Goal: Use online tool/utility: Utilize a website feature to perform a specific function

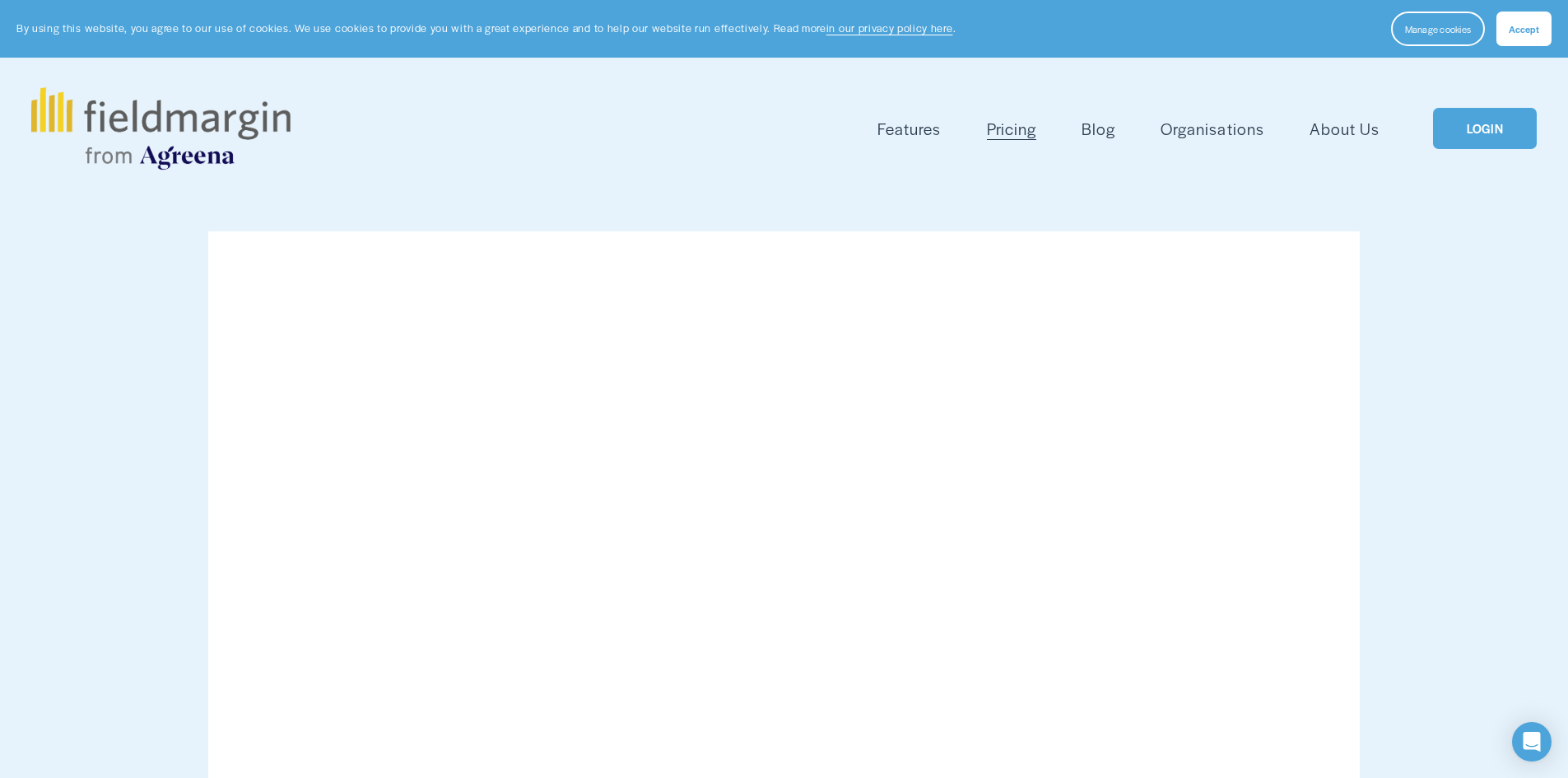
click at [1483, 117] on link "LOGIN" at bounding box center [1485, 128] width 104 height 42
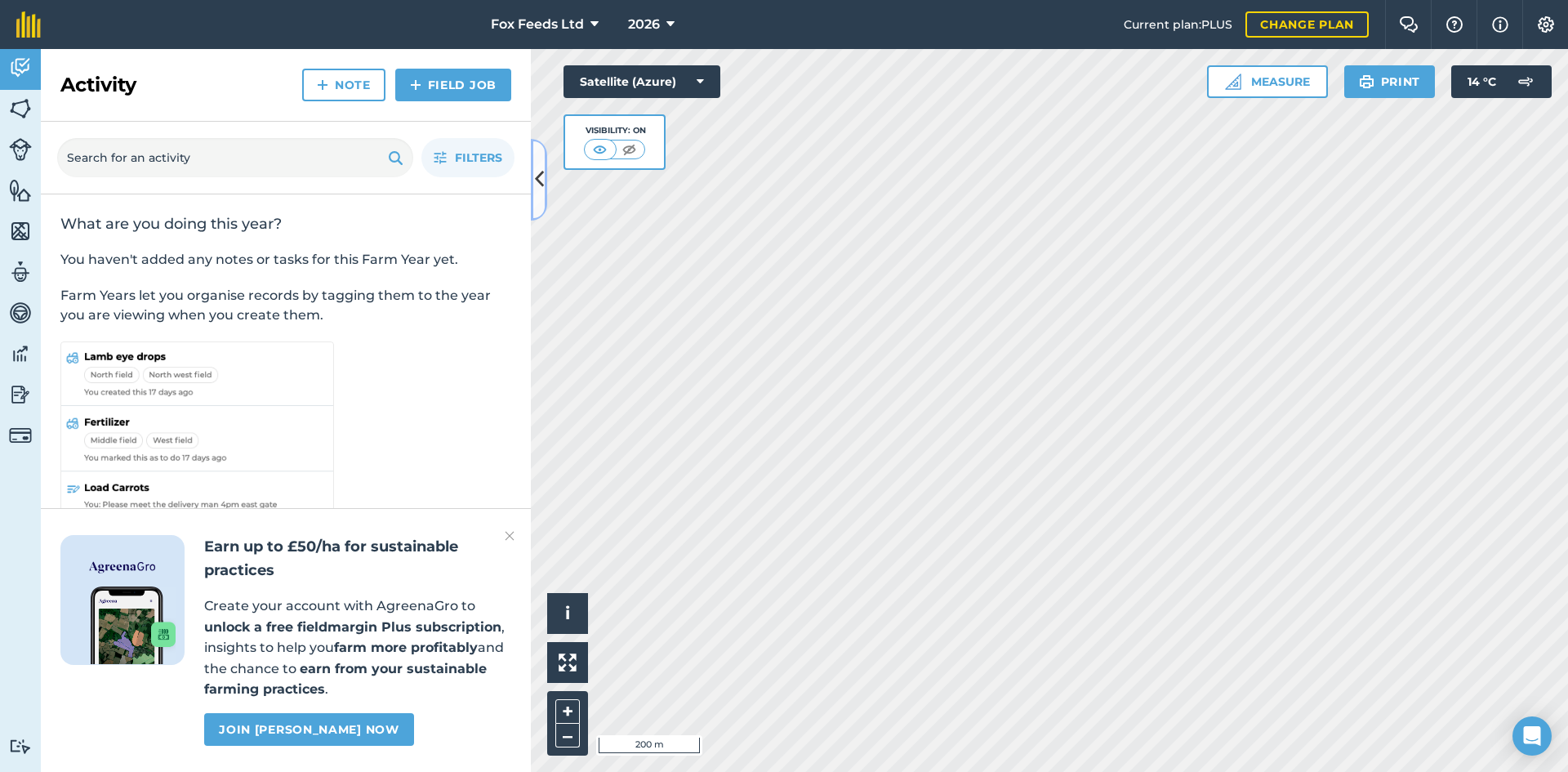
click at [534, 183] on button at bounding box center [539, 179] width 17 height 82
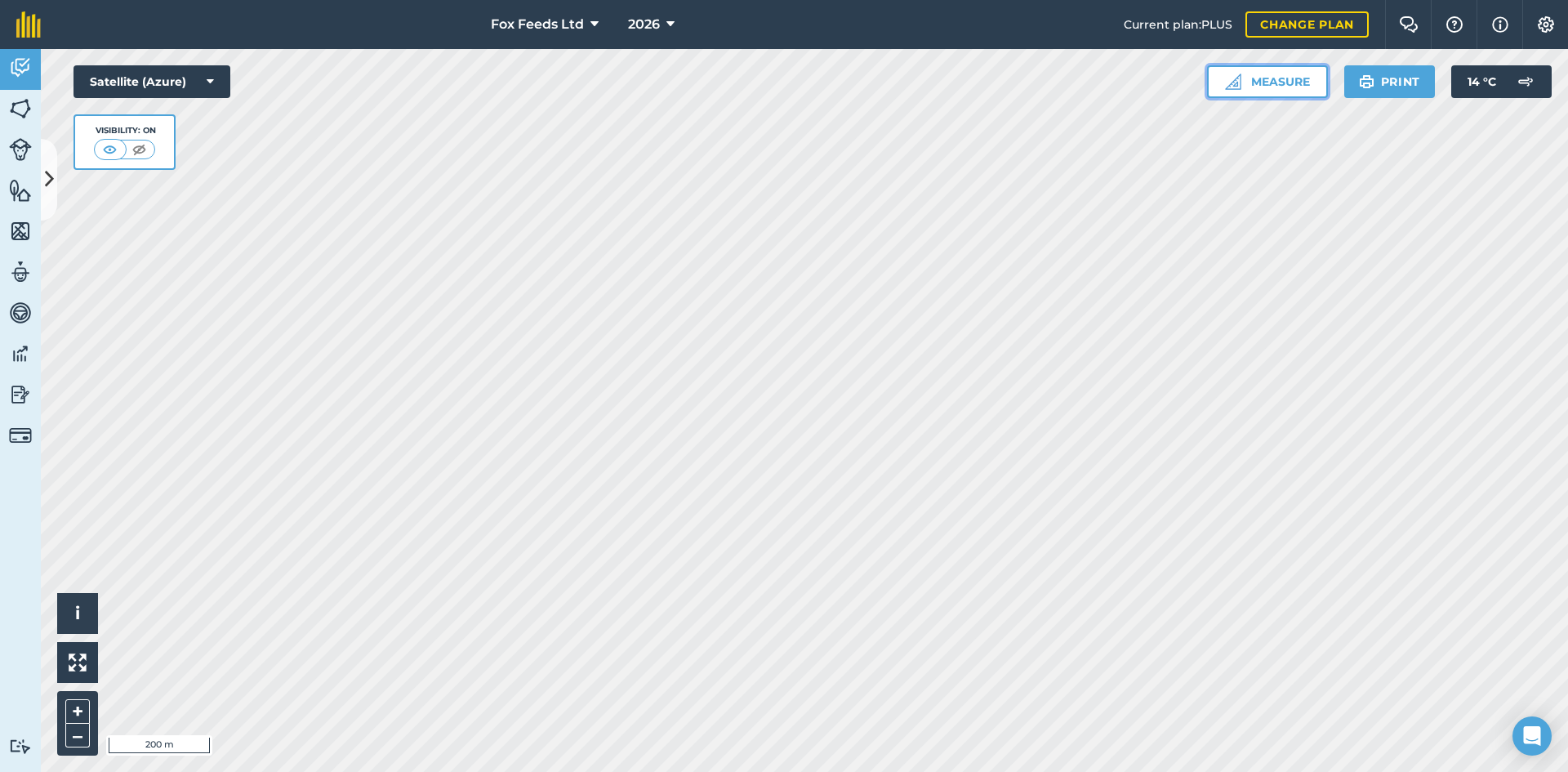
click at [1232, 91] on button "Measure" at bounding box center [1267, 81] width 120 height 33
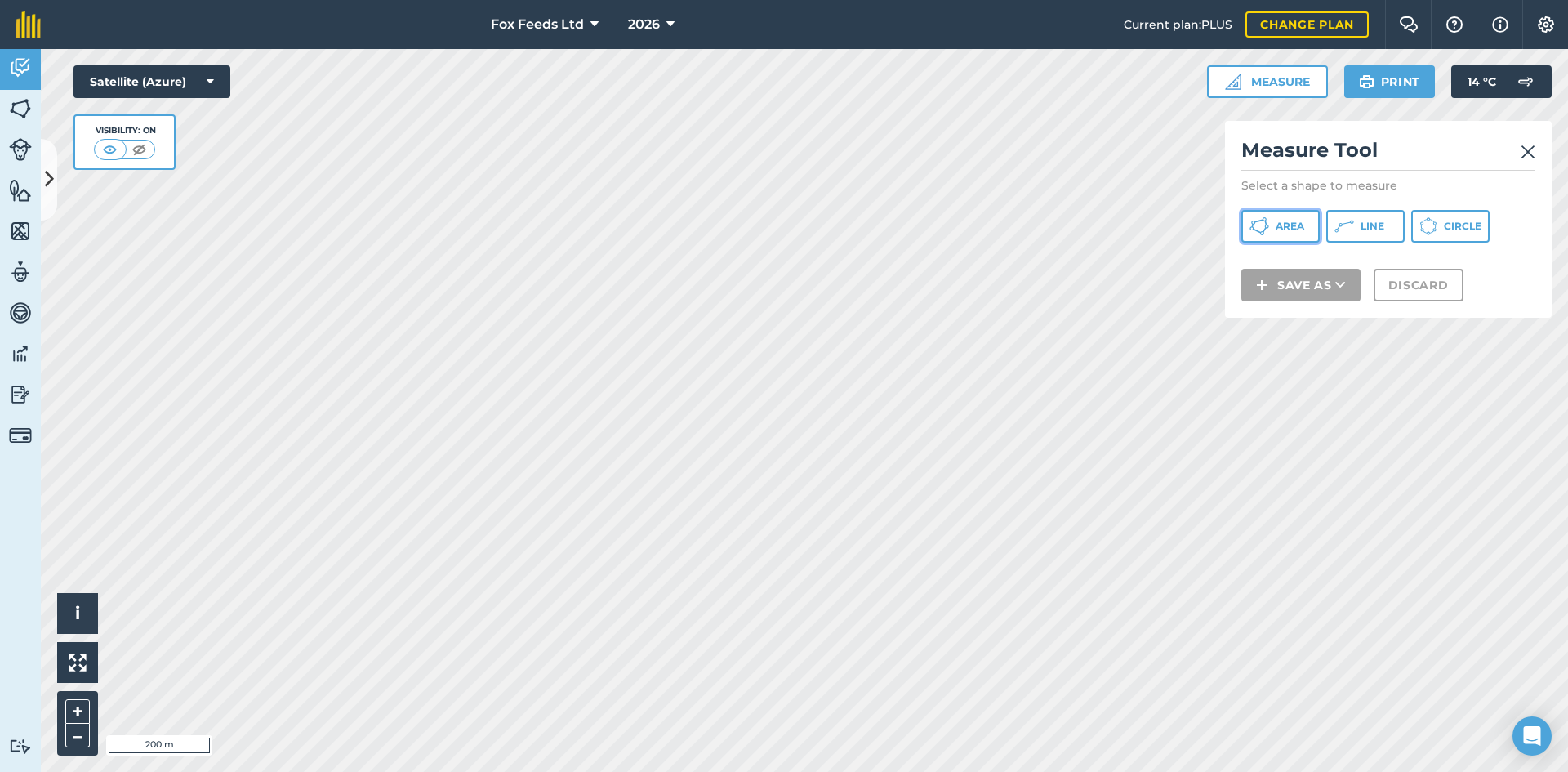
click at [1294, 234] on button "Area" at bounding box center [1280, 226] width 78 height 33
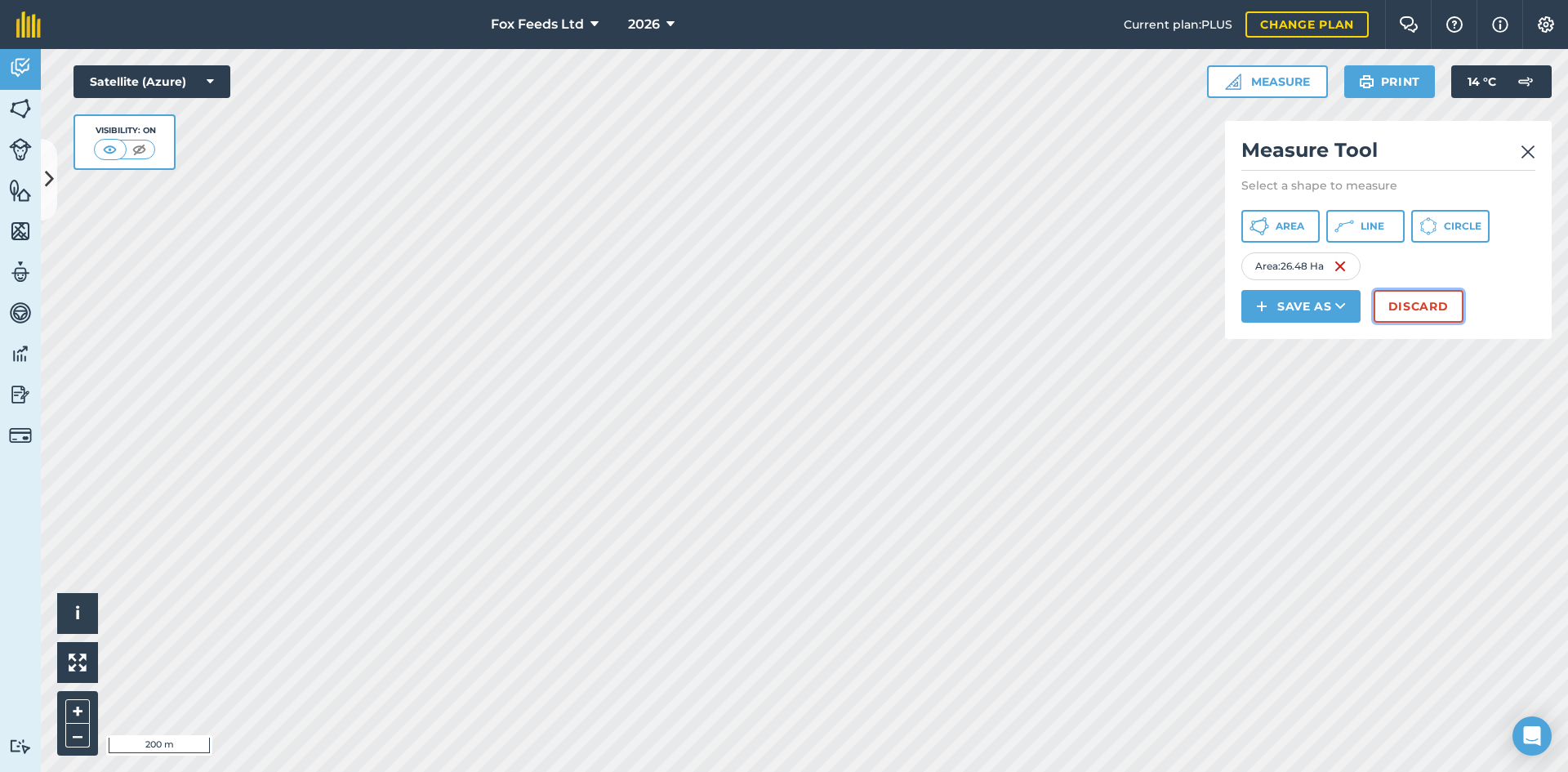
click at [1415, 310] on button "Discard" at bounding box center [1418, 306] width 90 height 33
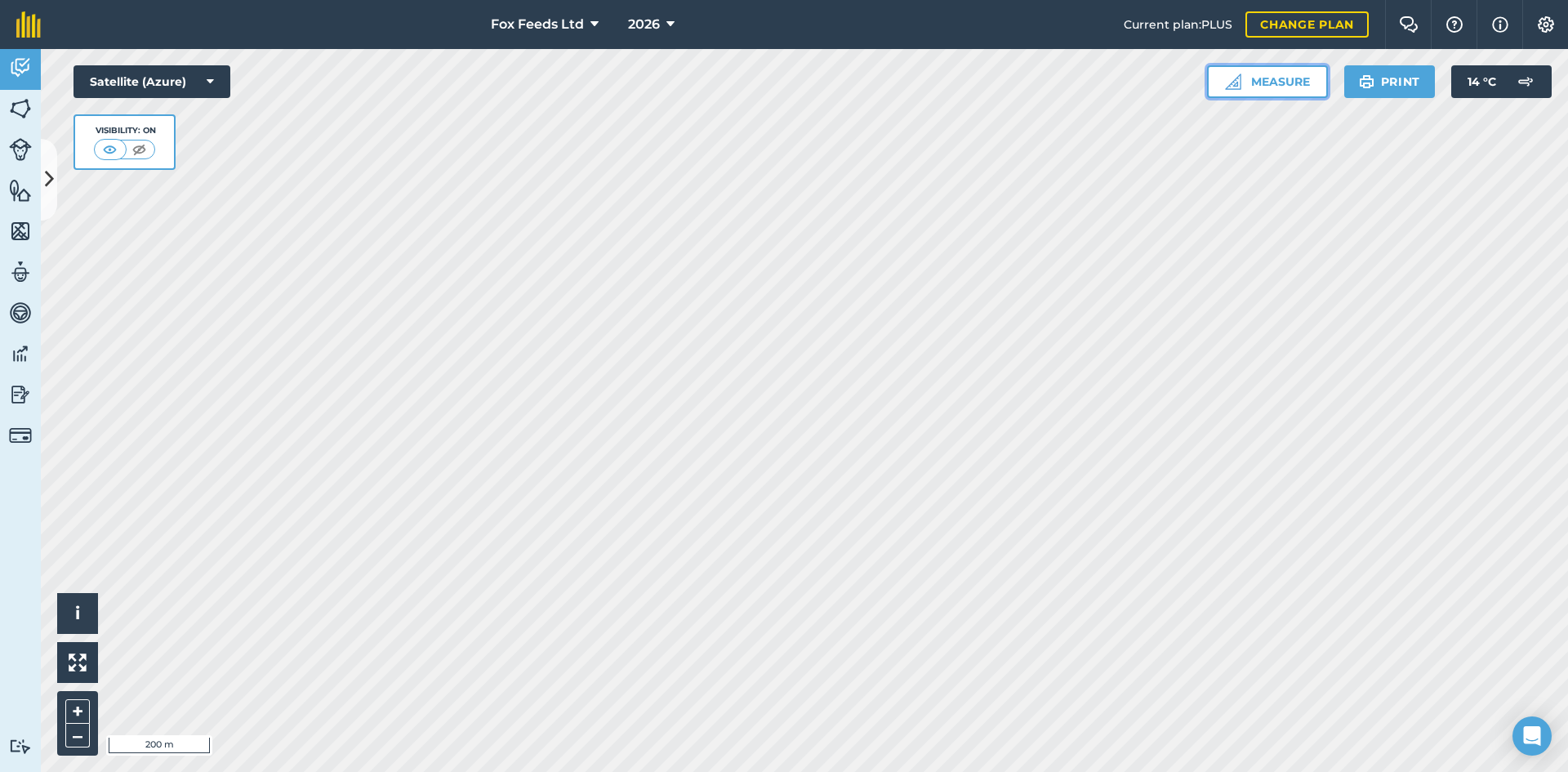
click at [1266, 91] on button "Measure" at bounding box center [1267, 81] width 120 height 33
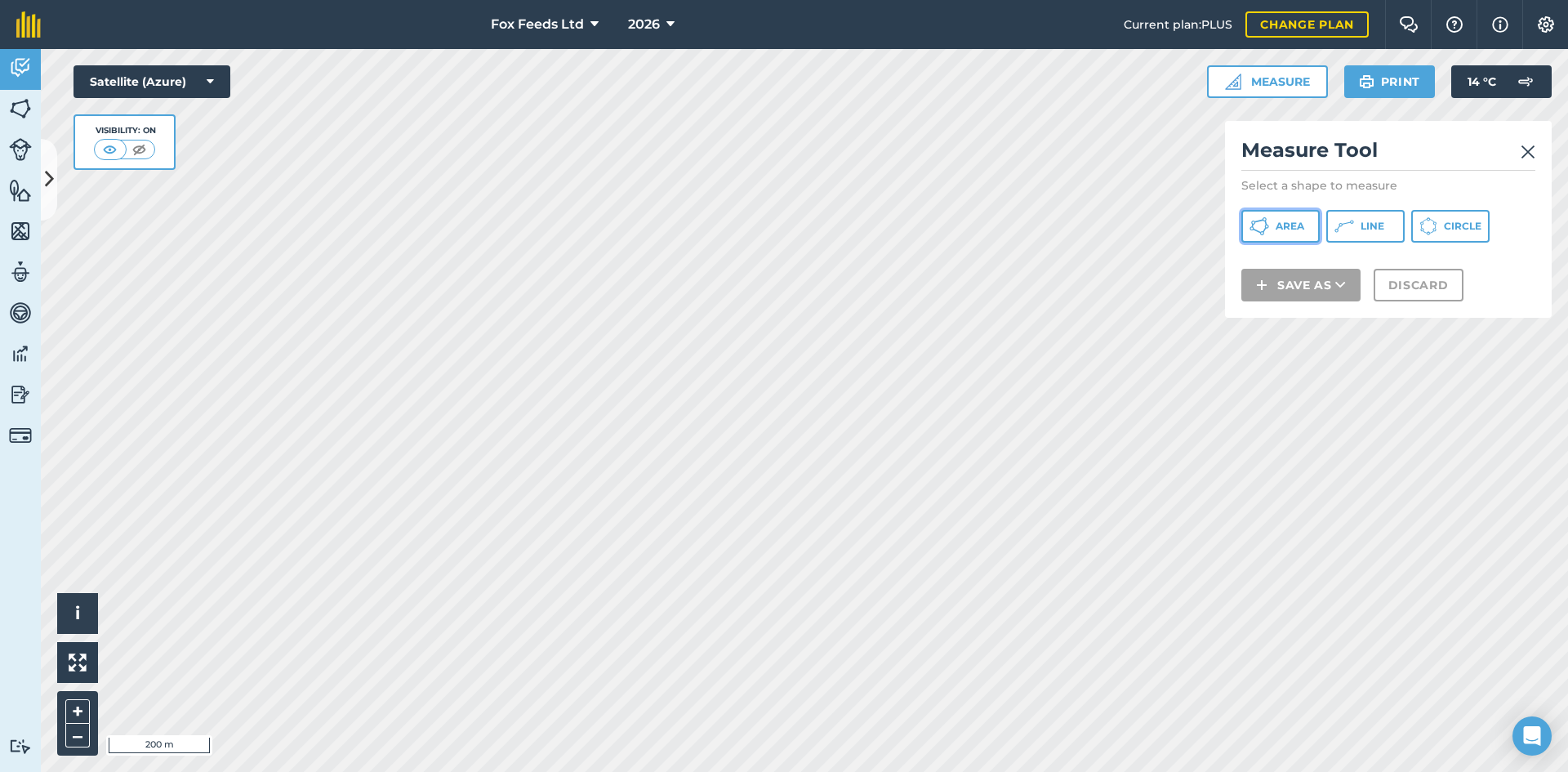
click at [1295, 230] on span "Area" at bounding box center [1290, 226] width 29 height 13
click at [1536, 155] on div "Measure Tool Select a shape to measure Area Line Circle Save as Discard" at bounding box center [1389, 219] width 327 height 197
click at [1530, 155] on img at bounding box center [1528, 152] width 15 height 19
